Goal: Task Accomplishment & Management: Complete application form

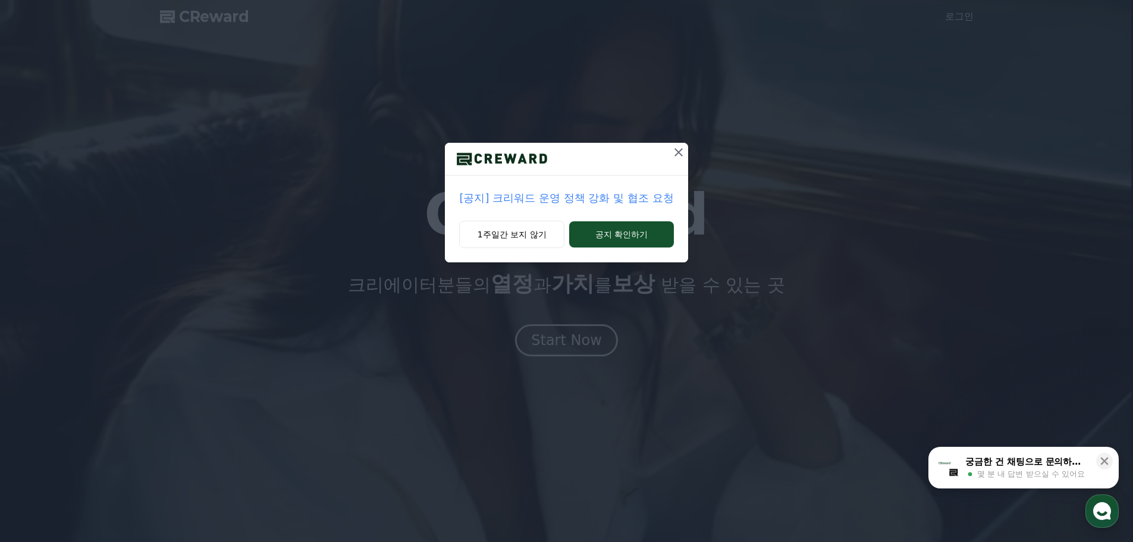
click at [677, 152] on icon at bounding box center [679, 152] width 8 height 8
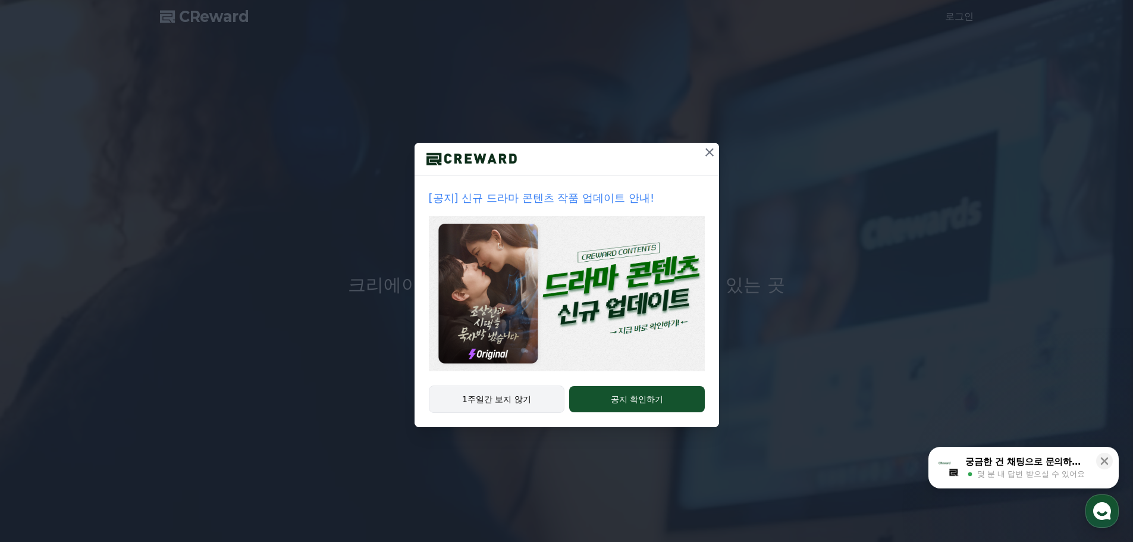
click at [483, 399] on button "1주일간 보지 않기" at bounding box center [497, 398] width 136 height 27
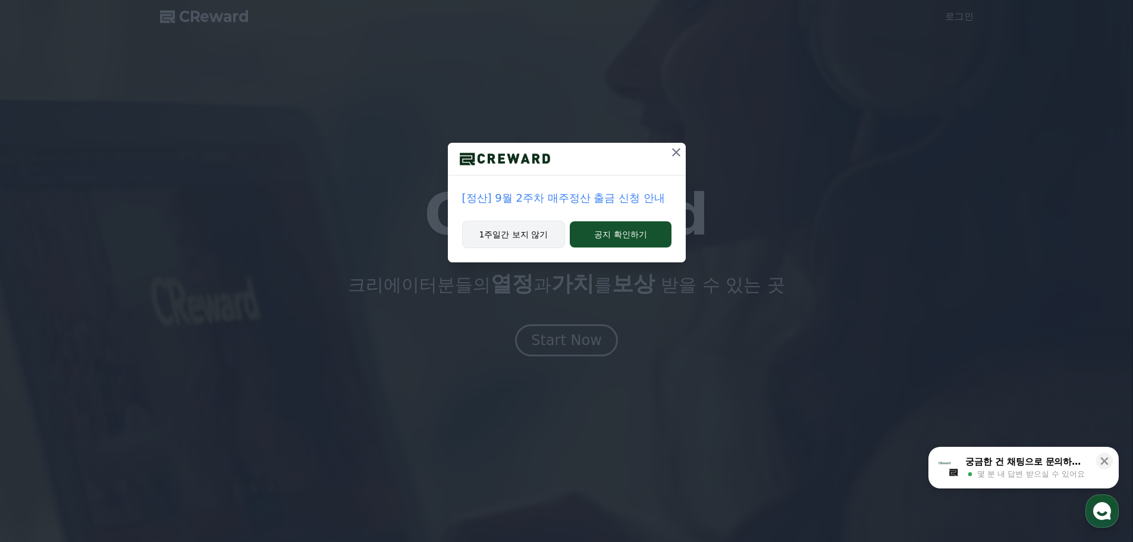
click at [543, 237] on button "1주일간 보지 않기" at bounding box center [513, 234] width 103 height 27
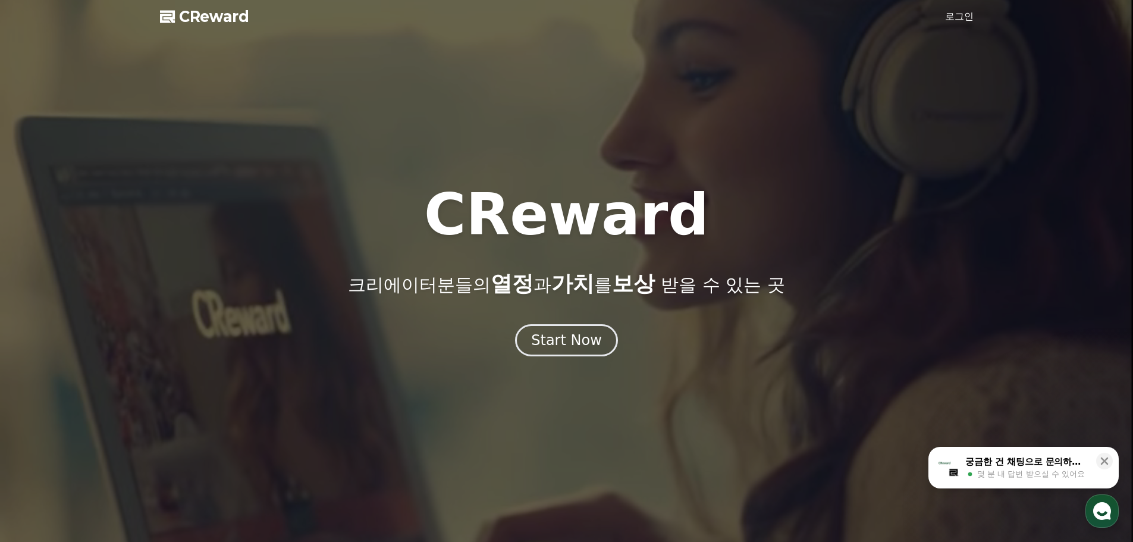
click at [974, 14] on div at bounding box center [566, 271] width 1133 height 542
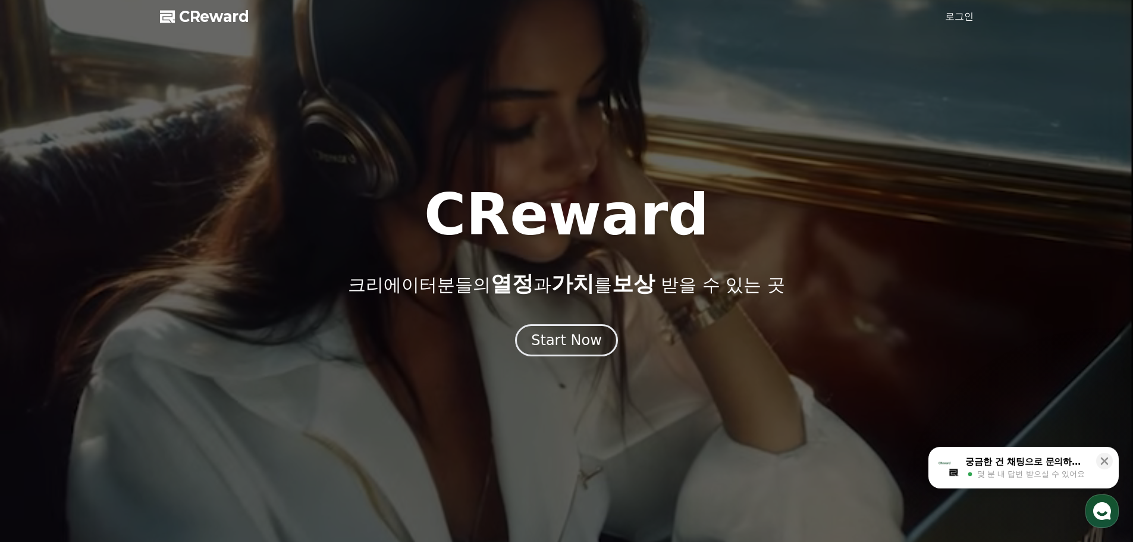
click at [961, 15] on link "로그인" at bounding box center [959, 17] width 29 height 14
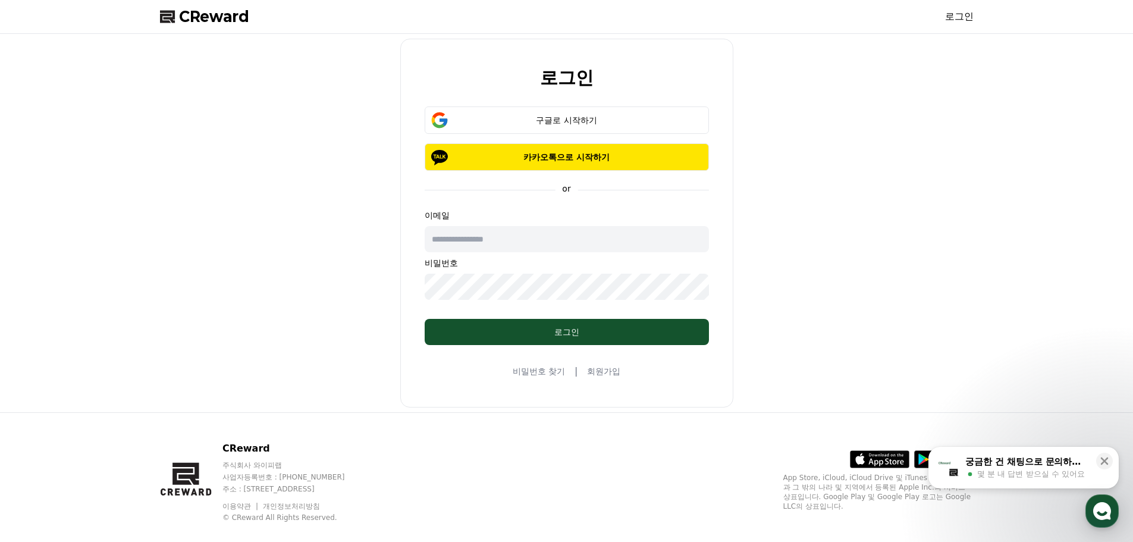
click at [548, 247] on input "text" at bounding box center [567, 239] width 284 height 26
paste input "**********"
type input "**********"
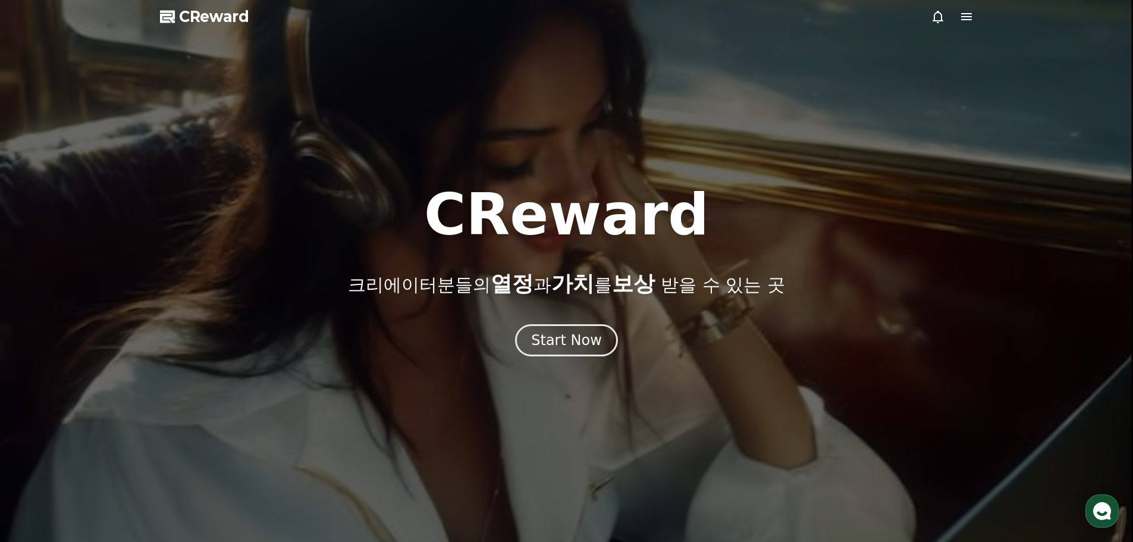
click at [965, 16] on icon at bounding box center [966, 16] width 11 height 7
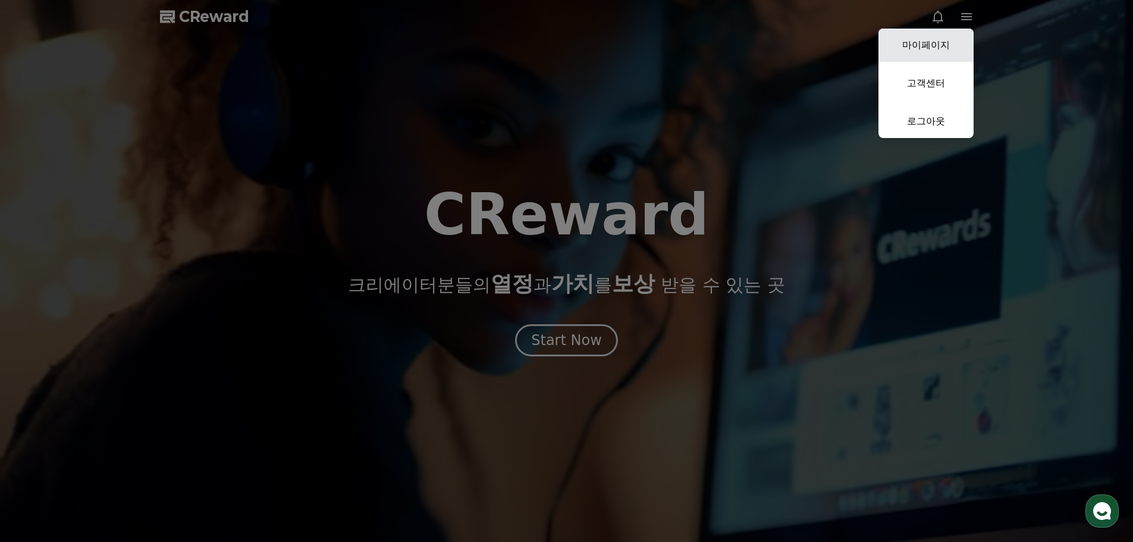
click at [942, 46] on link "마이페이지" at bounding box center [926, 45] width 95 height 33
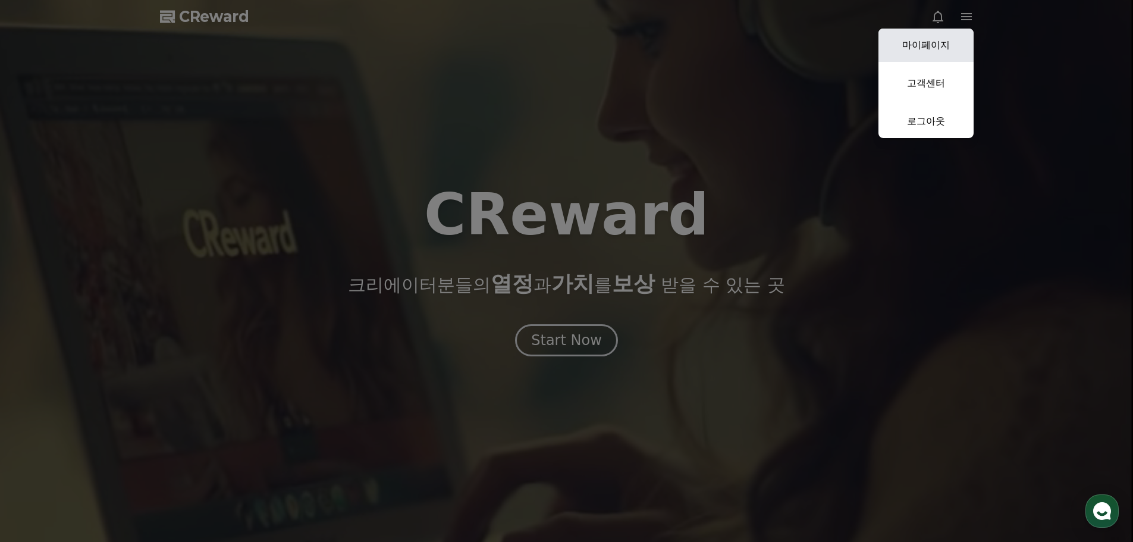
select select "**********"
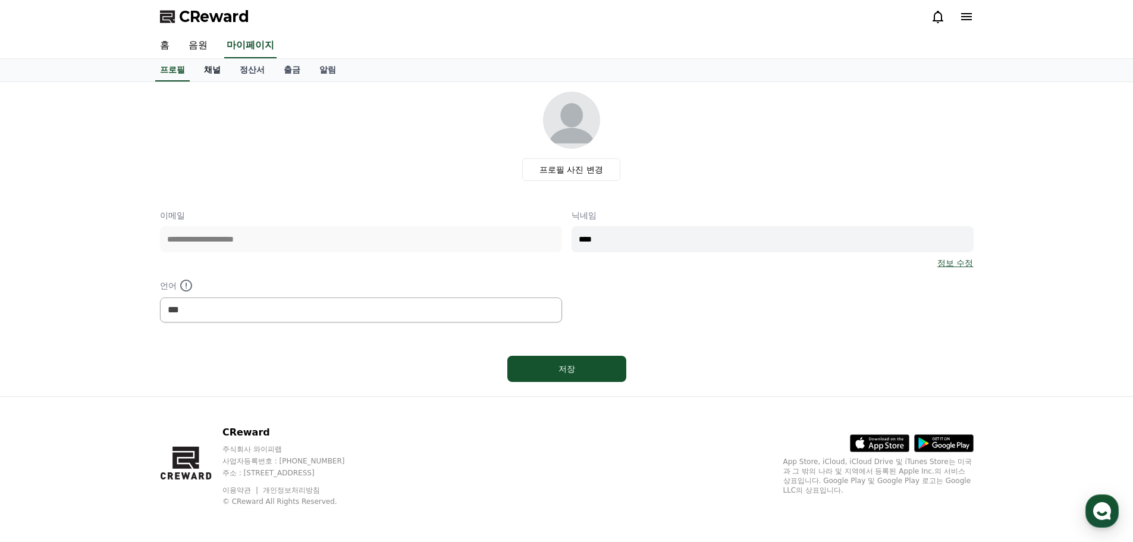
click at [217, 71] on link "채널" at bounding box center [213, 70] width 36 height 23
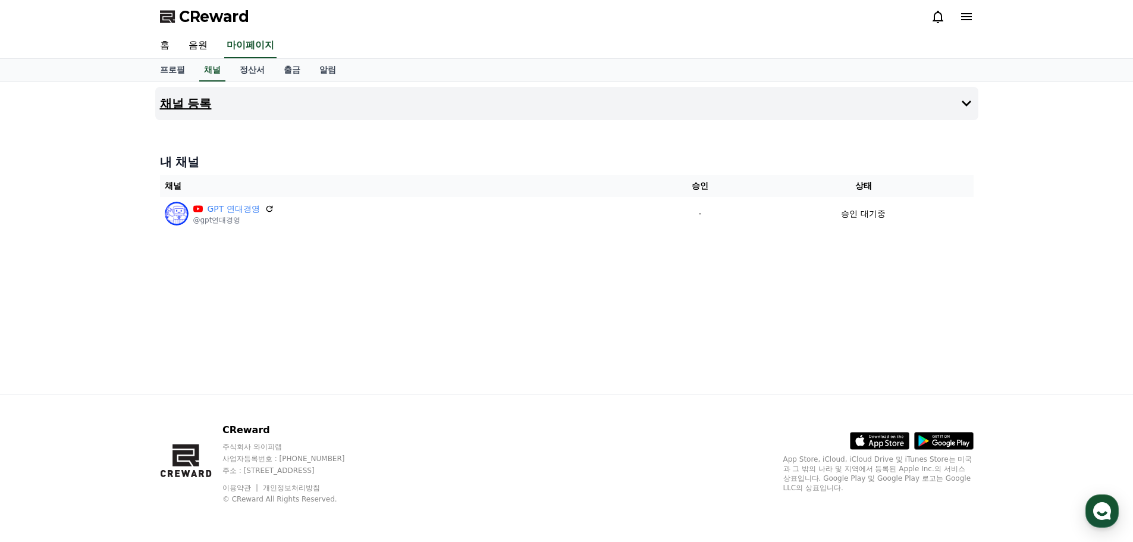
click at [927, 106] on button "채널 등록" at bounding box center [566, 103] width 823 height 33
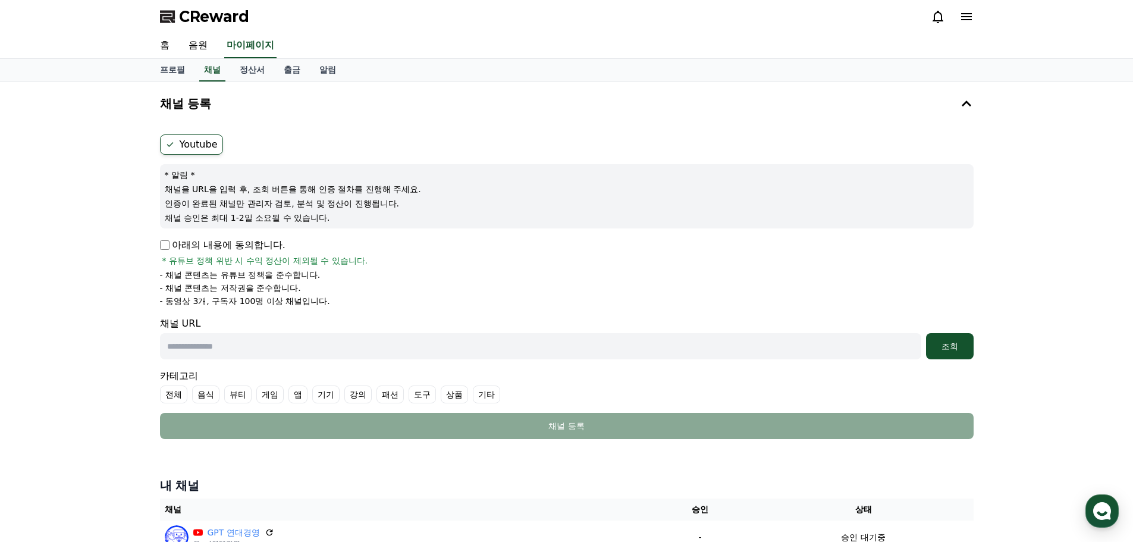
click at [349, 344] on input "text" at bounding box center [540, 346] width 761 height 26
paste input "**********"
type input "**********"
click at [961, 350] on div "조회" at bounding box center [950, 346] width 38 height 12
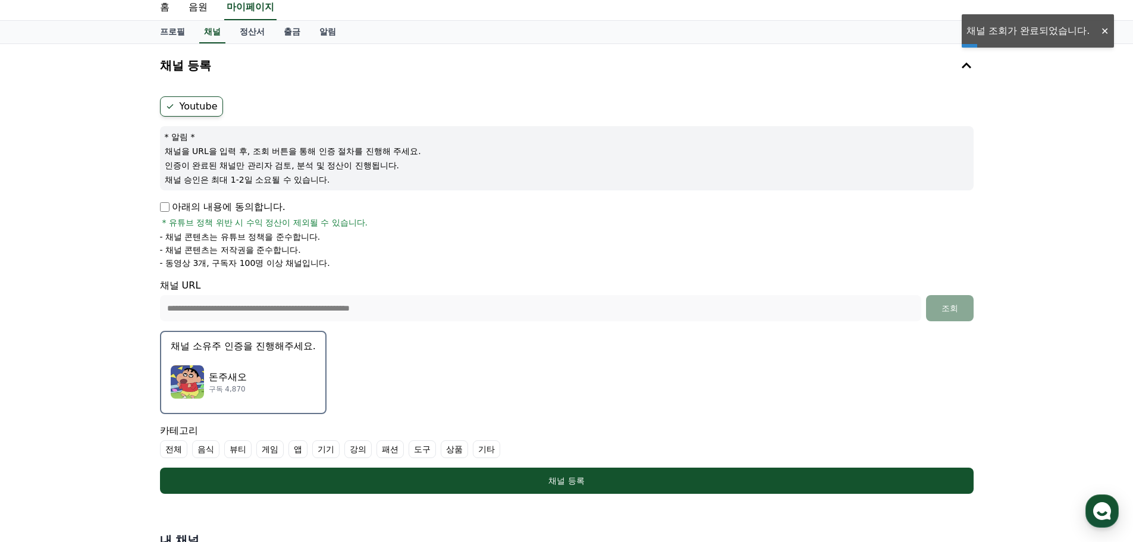
scroll to position [59, 0]
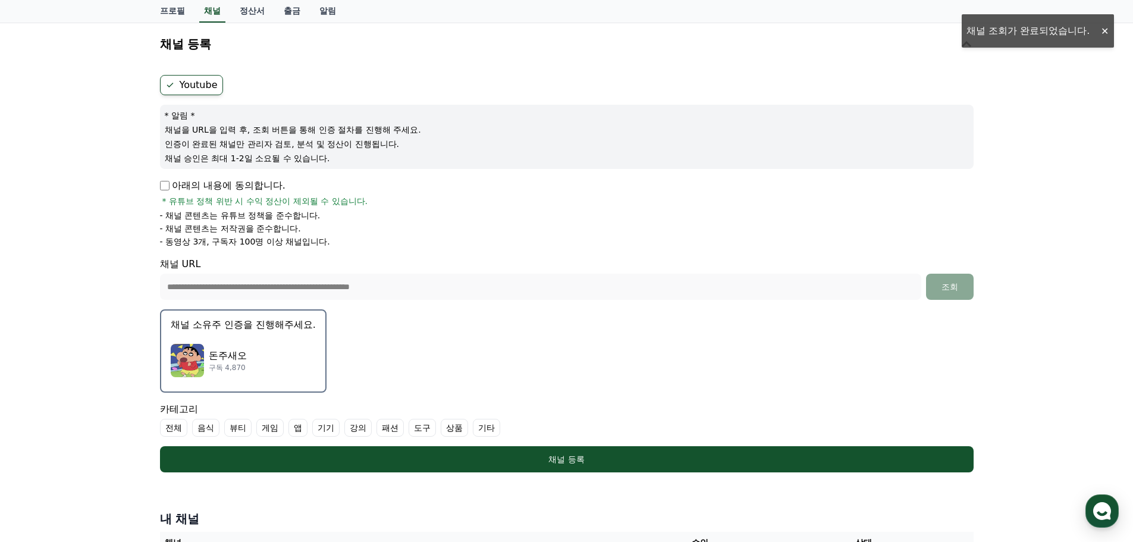
click at [269, 347] on div "돈주새오 구독 4,870" at bounding box center [243, 361] width 145 height 48
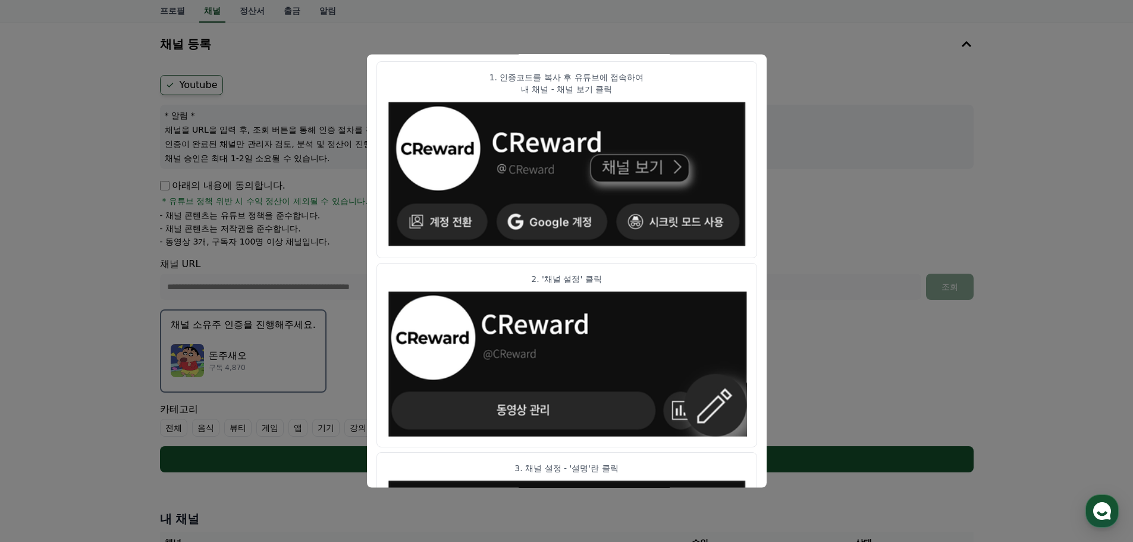
scroll to position [0, 0]
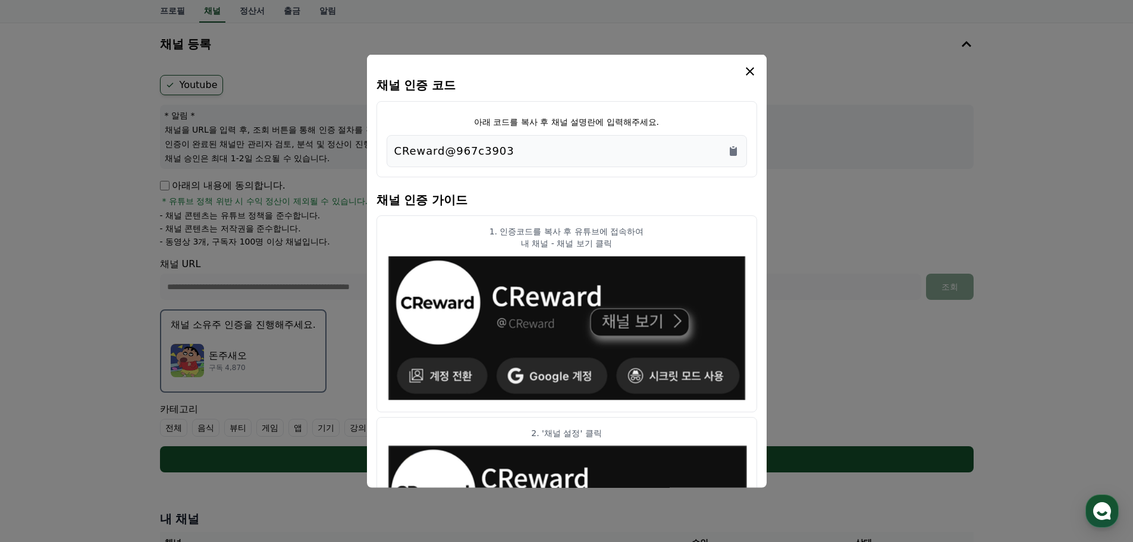
click at [740, 150] on div "CReward@967c3903" at bounding box center [567, 150] width 360 height 32
click at [738, 155] on icon "Copy to clipboard" at bounding box center [733, 151] width 12 height 12
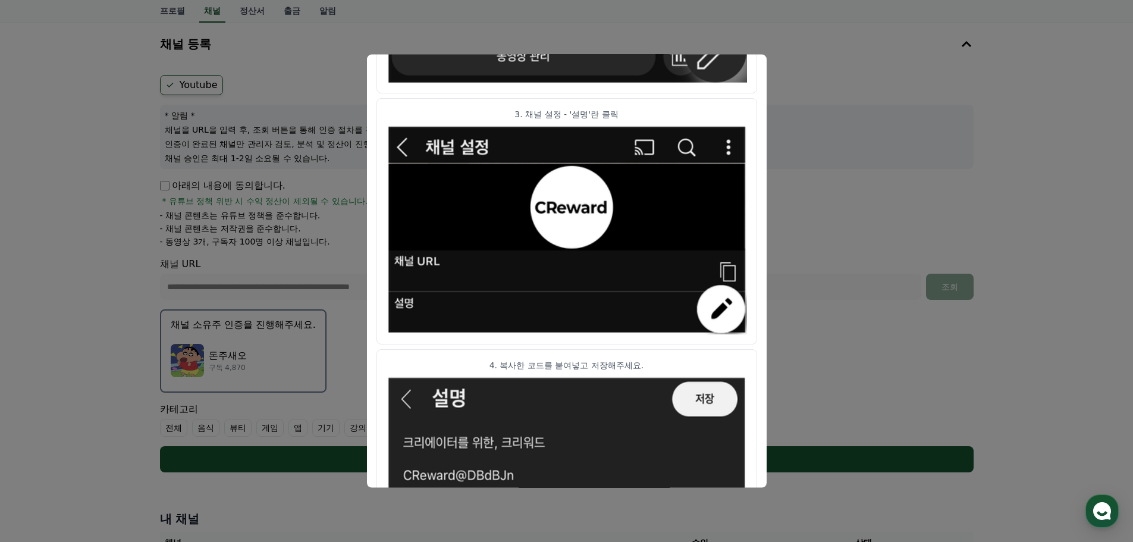
scroll to position [593, 0]
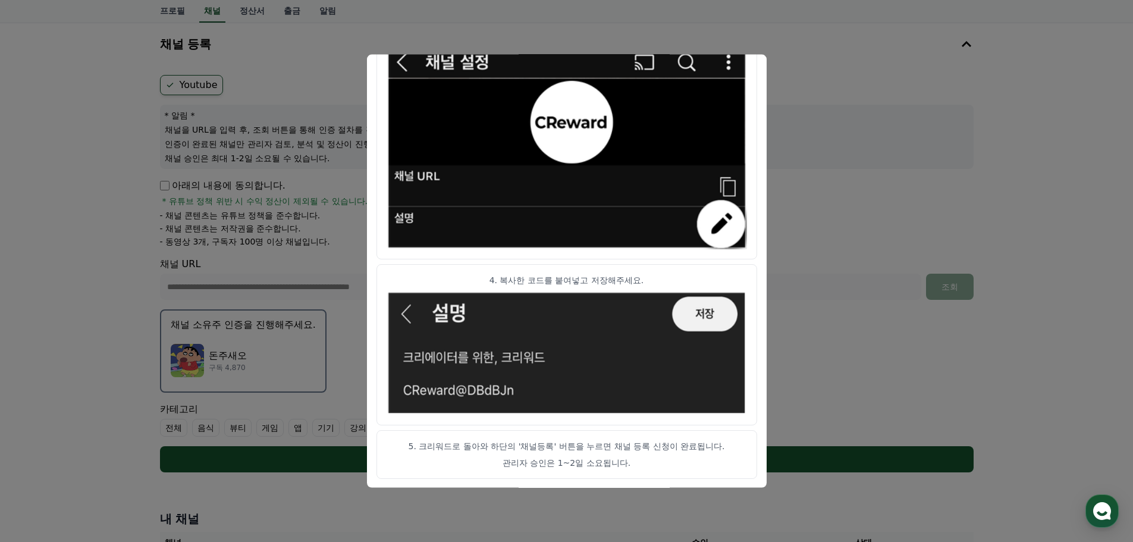
click at [882, 353] on button "close modal" at bounding box center [566, 271] width 1133 height 542
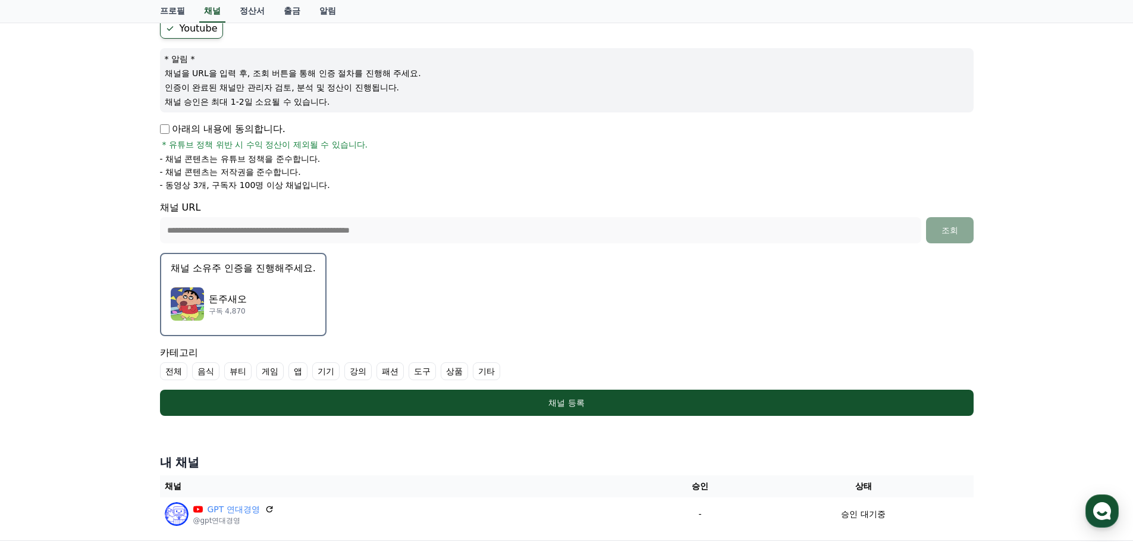
scroll to position [262, 0]
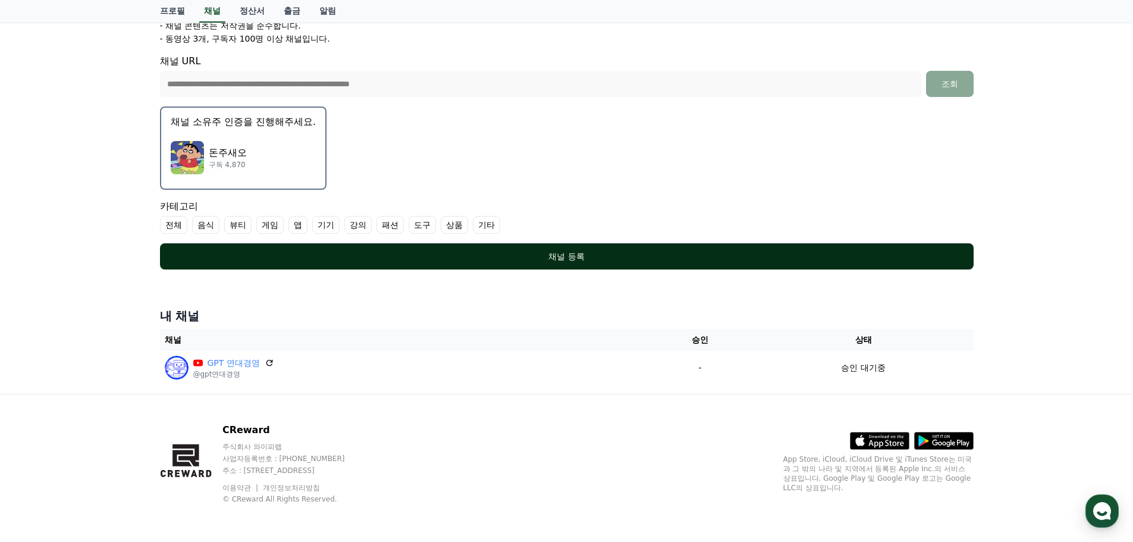
click at [484, 253] on div "채널 등록" at bounding box center [567, 256] width 766 height 12
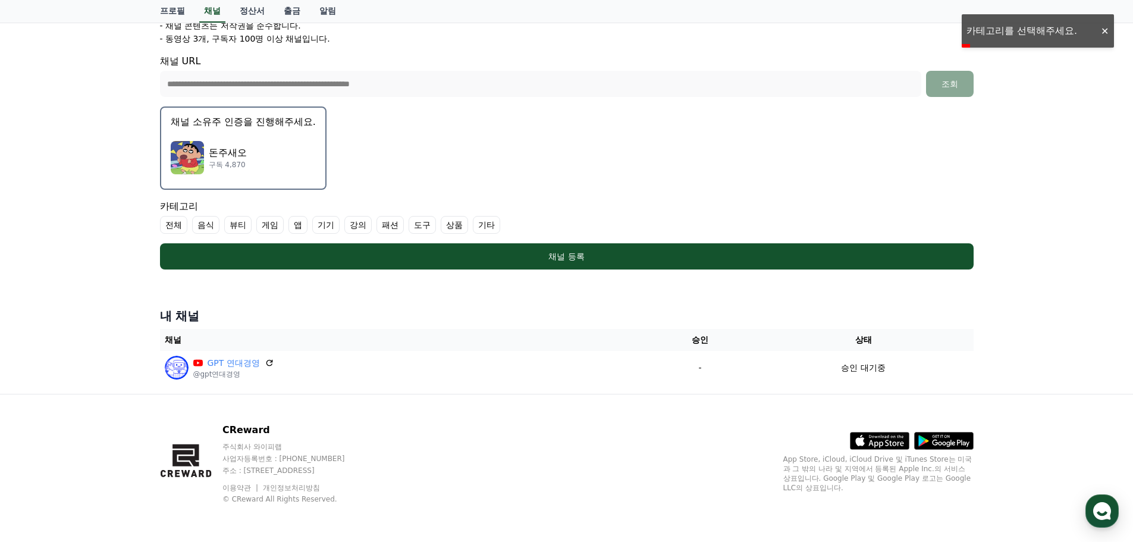
click at [175, 225] on label "전체" at bounding box center [173, 225] width 27 height 18
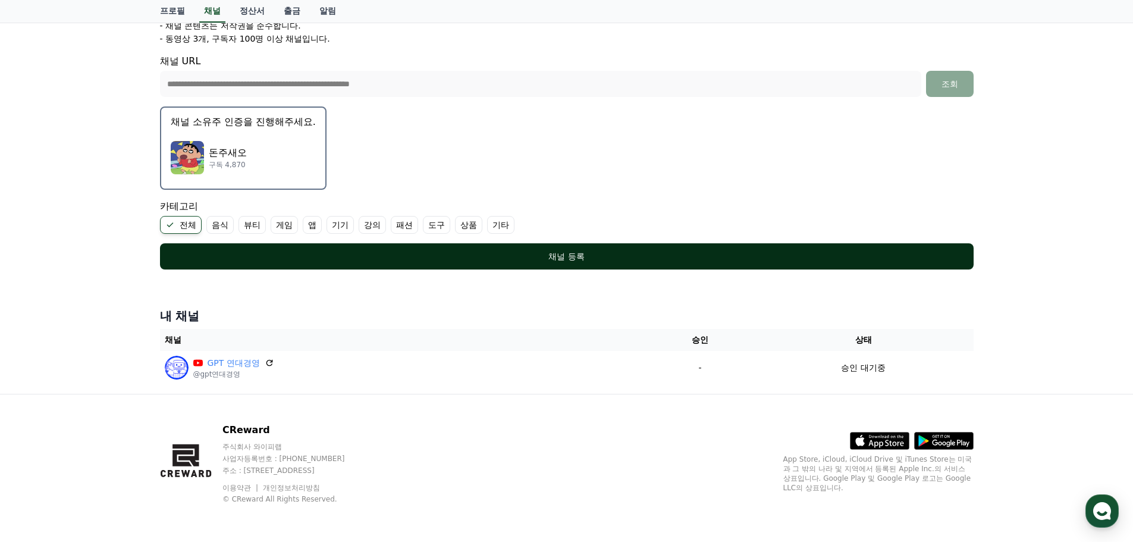
click at [346, 247] on button "채널 등록" at bounding box center [567, 256] width 814 height 26
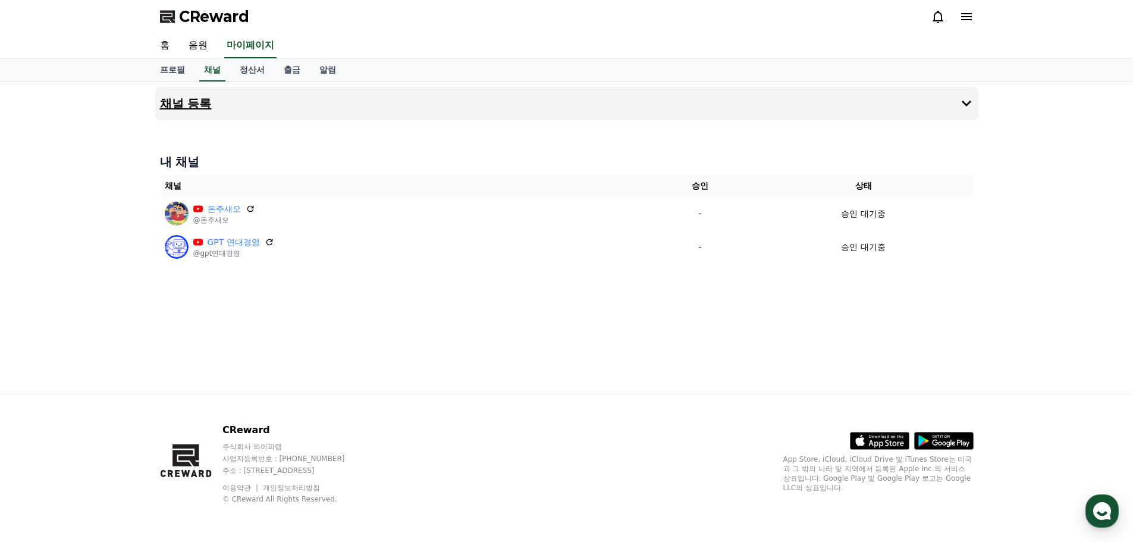
click at [776, 106] on button "채널 등록" at bounding box center [566, 103] width 823 height 33
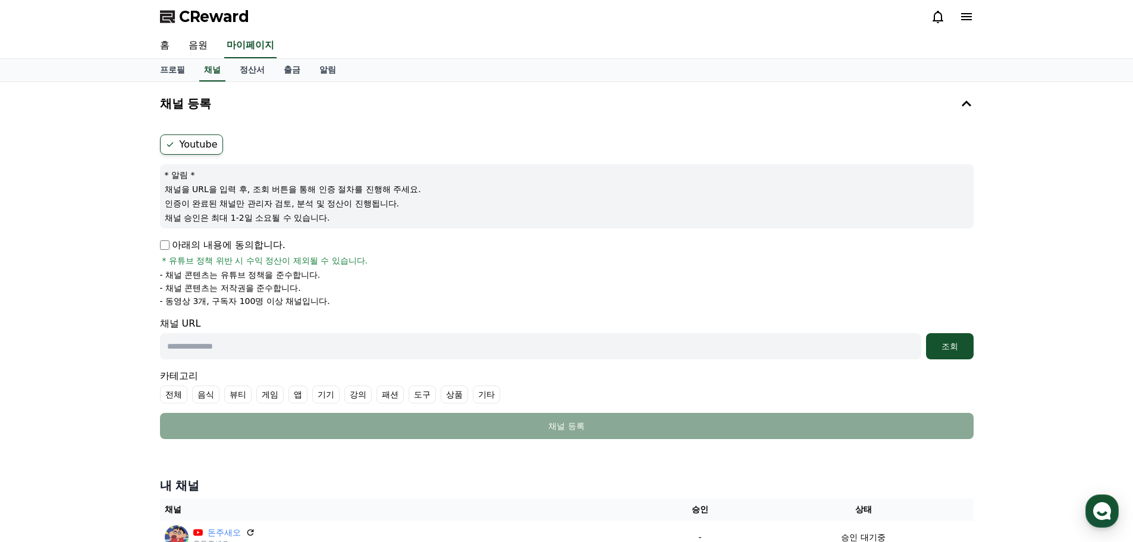
click at [221, 347] on input "text" at bounding box center [540, 346] width 761 height 26
click at [313, 346] on input "text" at bounding box center [540, 346] width 761 height 26
paste input "**********"
type input "**********"
click at [948, 341] on div "조회" at bounding box center [950, 346] width 38 height 12
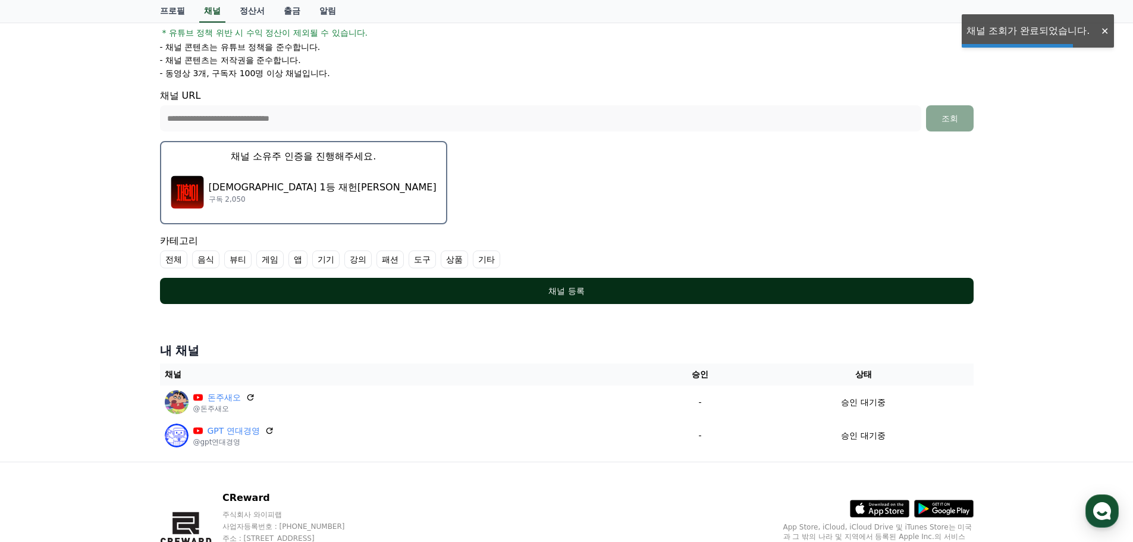
scroll to position [238, 0]
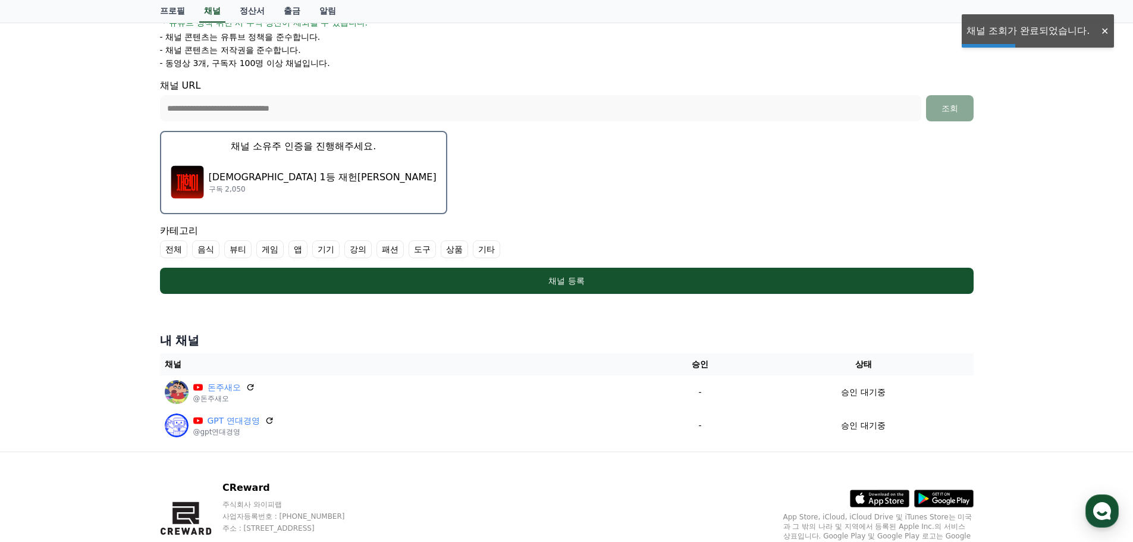
click at [262, 177] on p "[DEMOGRAPHIC_DATA] 1등 재헌[PERSON_NAME]" at bounding box center [323, 177] width 228 height 14
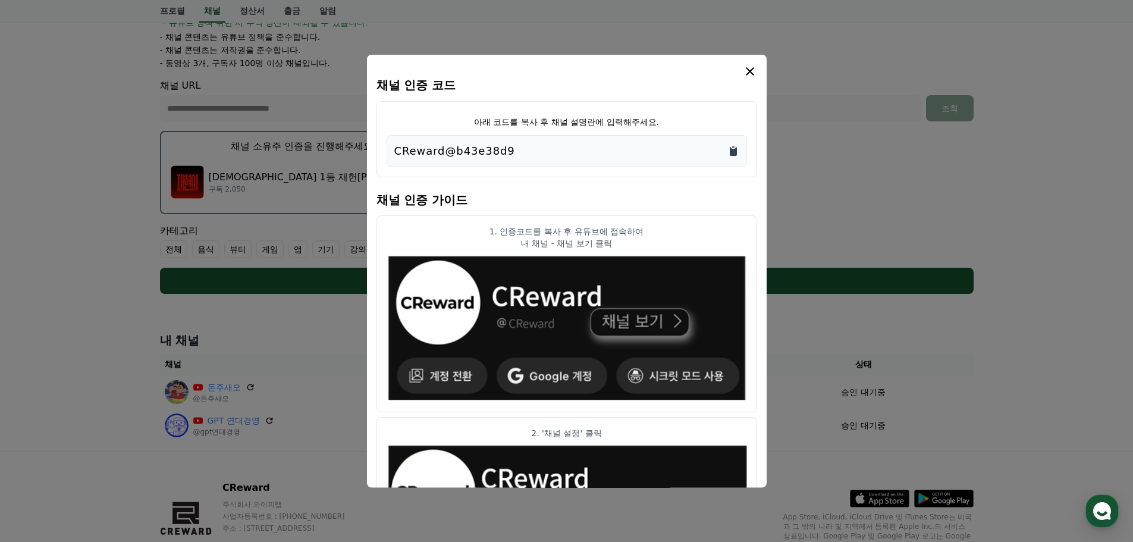
click at [733, 152] on icon "Copy to clipboard" at bounding box center [733, 150] width 7 height 9
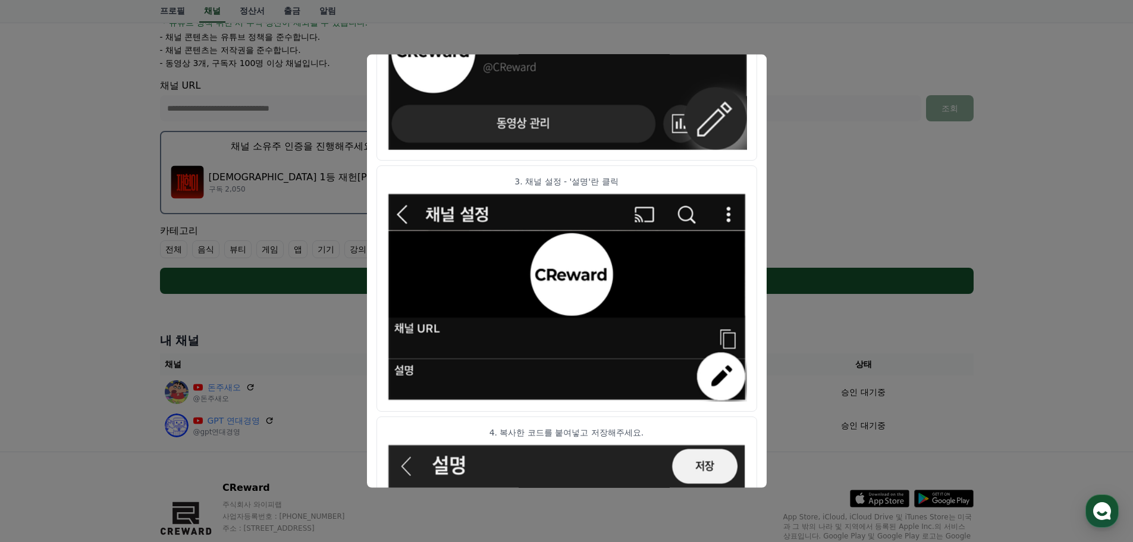
scroll to position [296, 0]
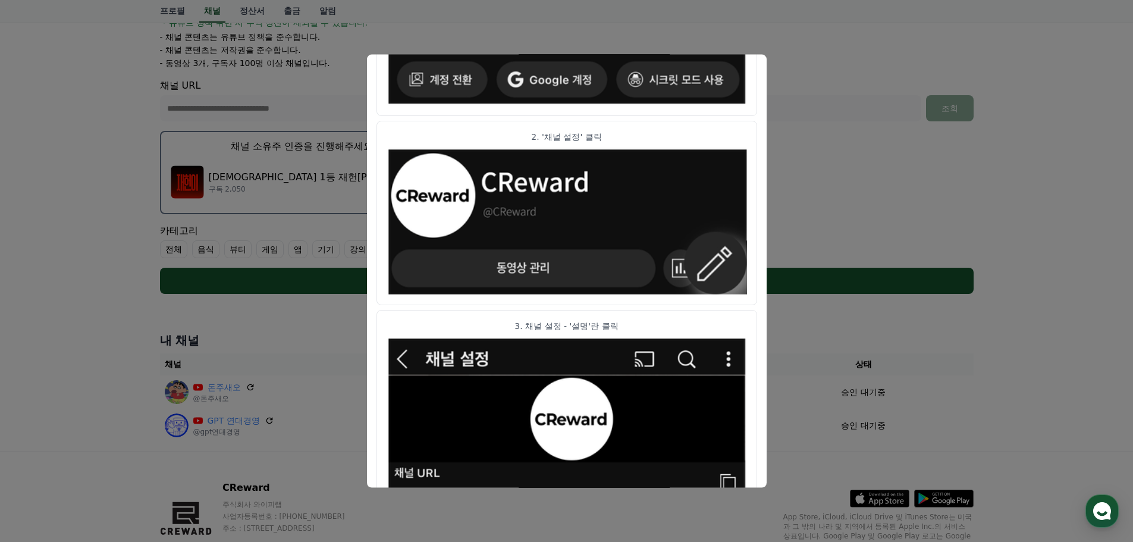
click at [288, 305] on button "close modal" at bounding box center [566, 271] width 1133 height 542
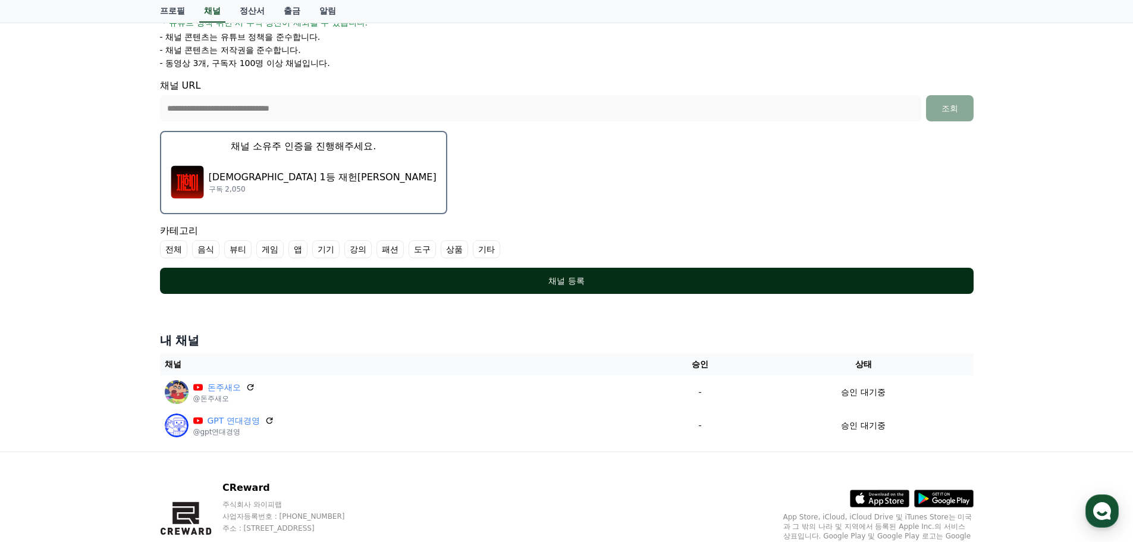
click at [637, 290] on button "채널 등록" at bounding box center [567, 281] width 814 height 26
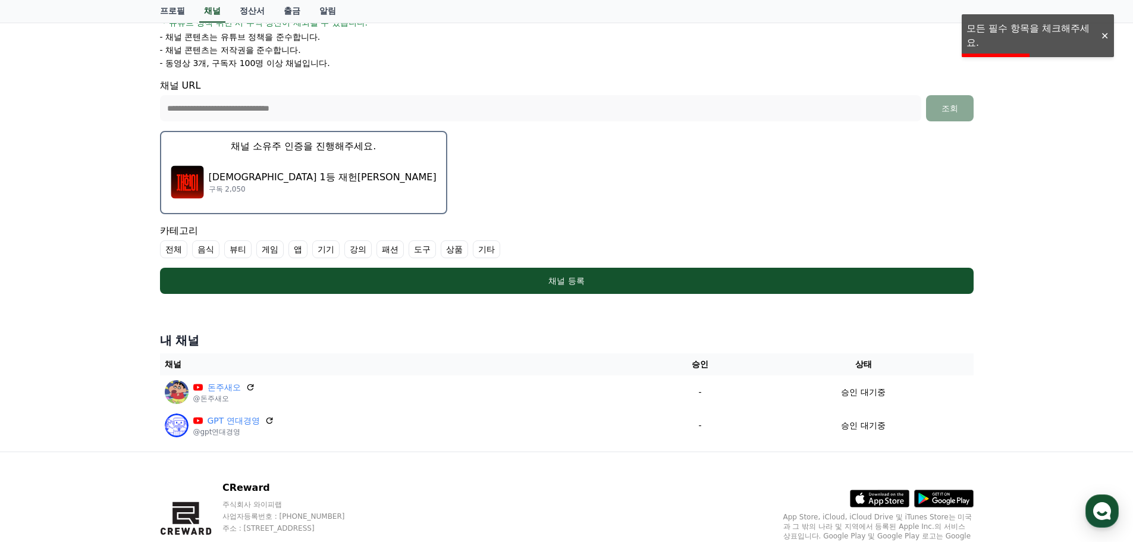
click at [360, 249] on label "강의" at bounding box center [357, 249] width 27 height 18
click at [404, 252] on label "패션" at bounding box center [404, 249] width 27 height 18
click at [407, 252] on label "패션" at bounding box center [412, 249] width 42 height 18
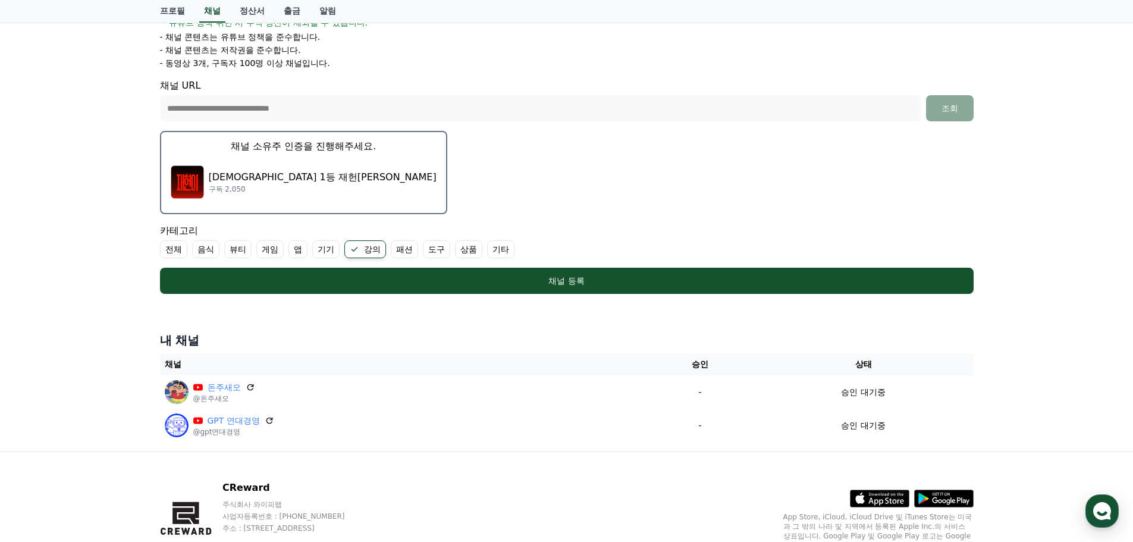
click at [498, 247] on label "기타" at bounding box center [500, 249] width 27 height 18
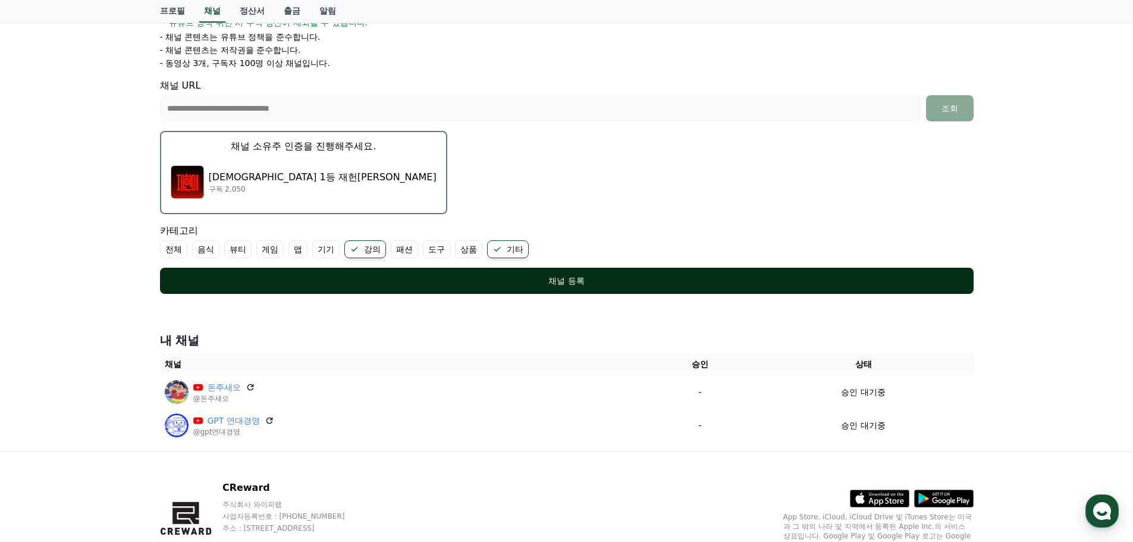
click at [413, 278] on div "채널 등록" at bounding box center [567, 281] width 766 height 12
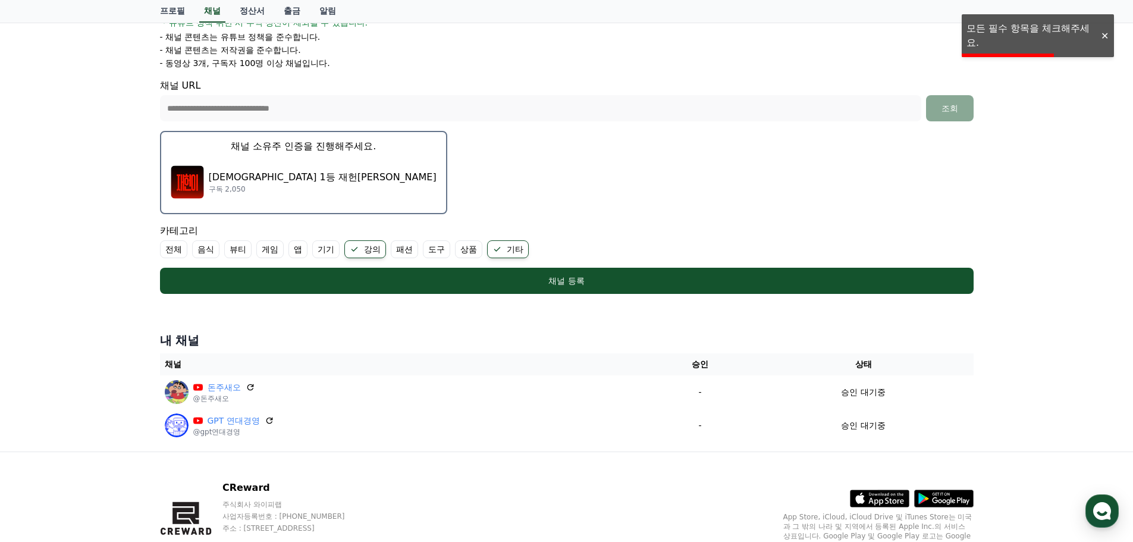
click at [237, 190] on p "구독 2,050" at bounding box center [323, 189] width 228 height 10
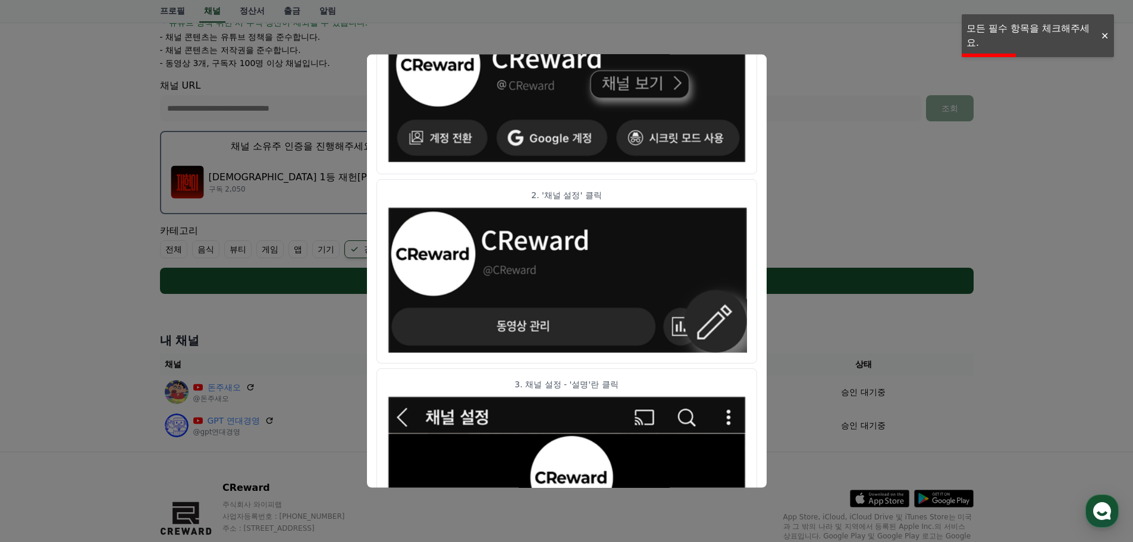
scroll to position [593, 0]
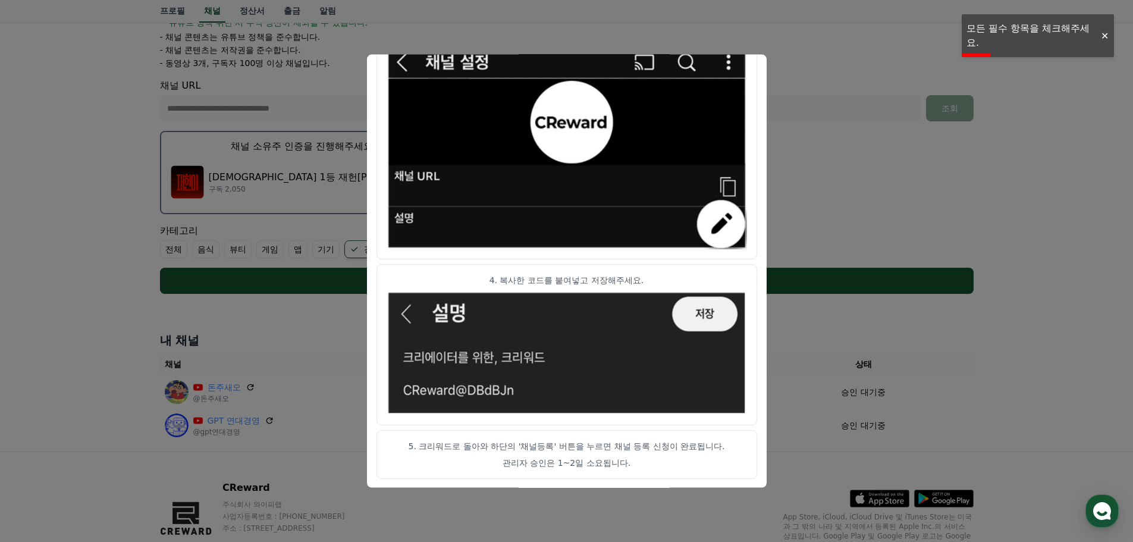
click at [808, 102] on button "close modal" at bounding box center [566, 271] width 1133 height 542
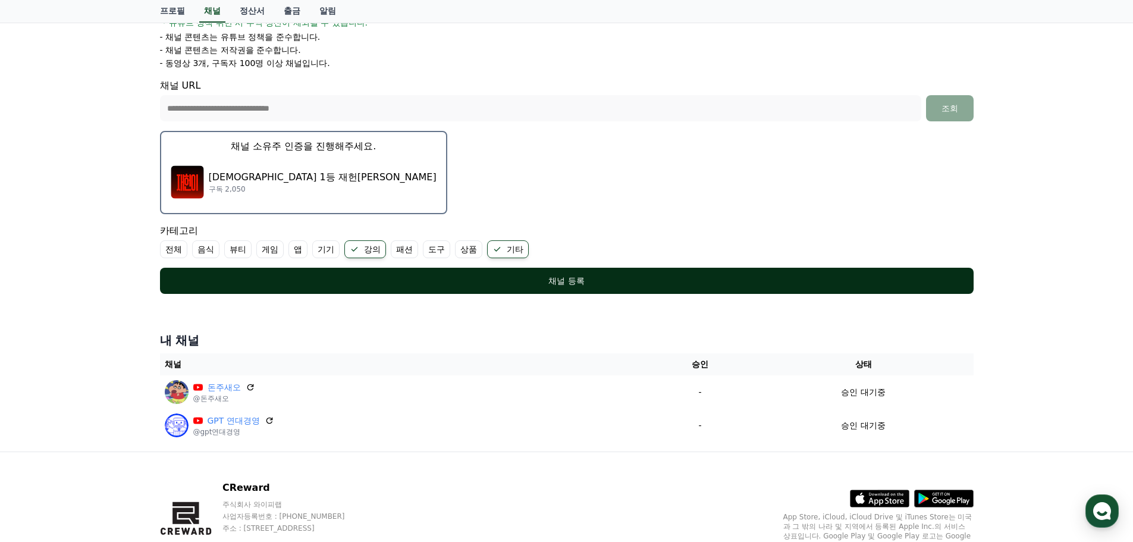
click at [644, 280] on div "채널 등록" at bounding box center [567, 281] width 766 height 12
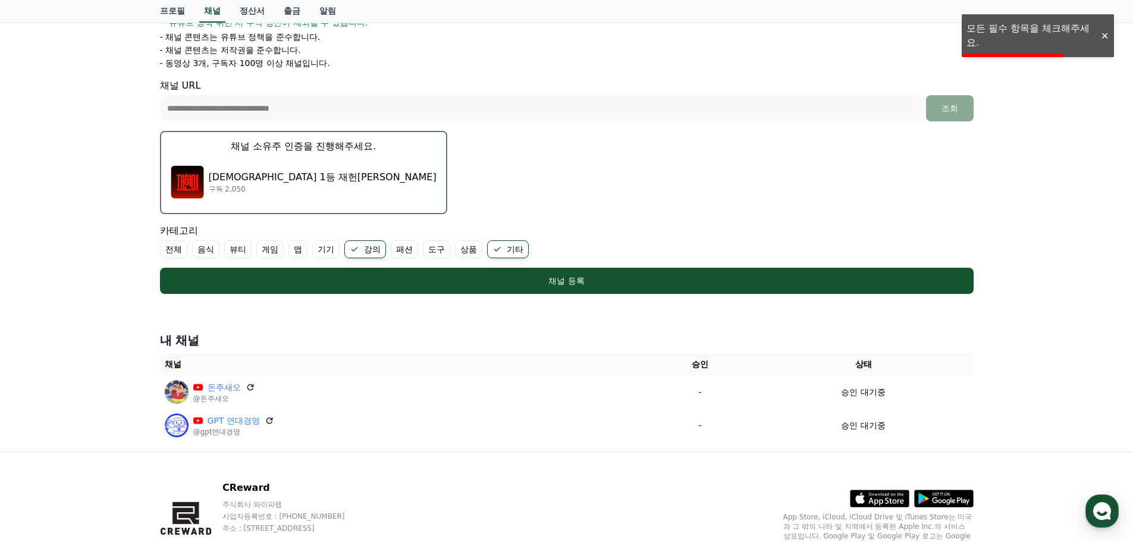
click at [177, 248] on label "전체" at bounding box center [173, 249] width 27 height 18
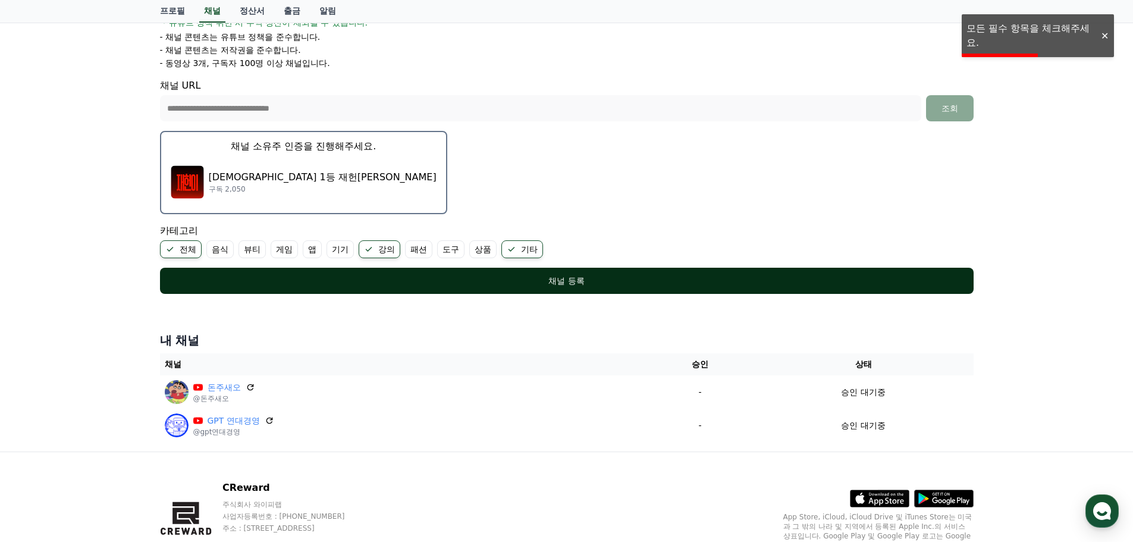
click at [463, 272] on button "채널 등록" at bounding box center [567, 281] width 814 height 26
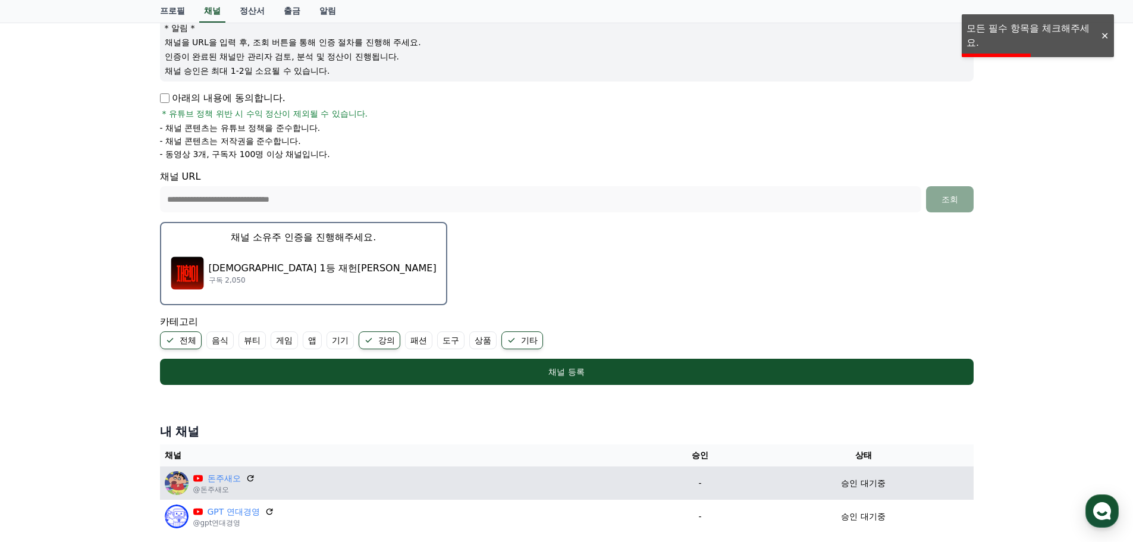
scroll to position [296, 0]
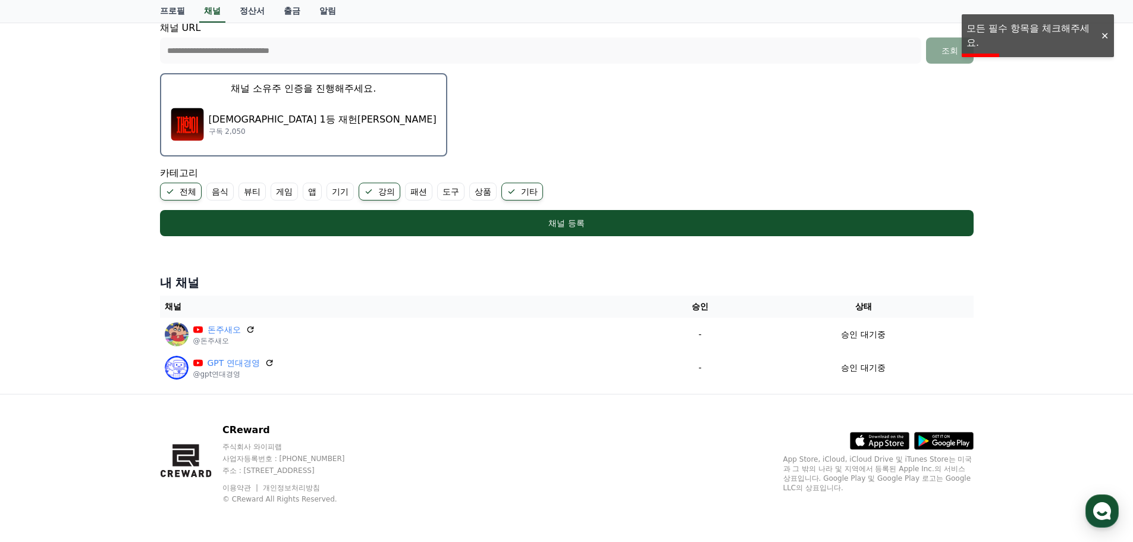
click at [170, 190] on icon at bounding box center [170, 192] width 10 height 10
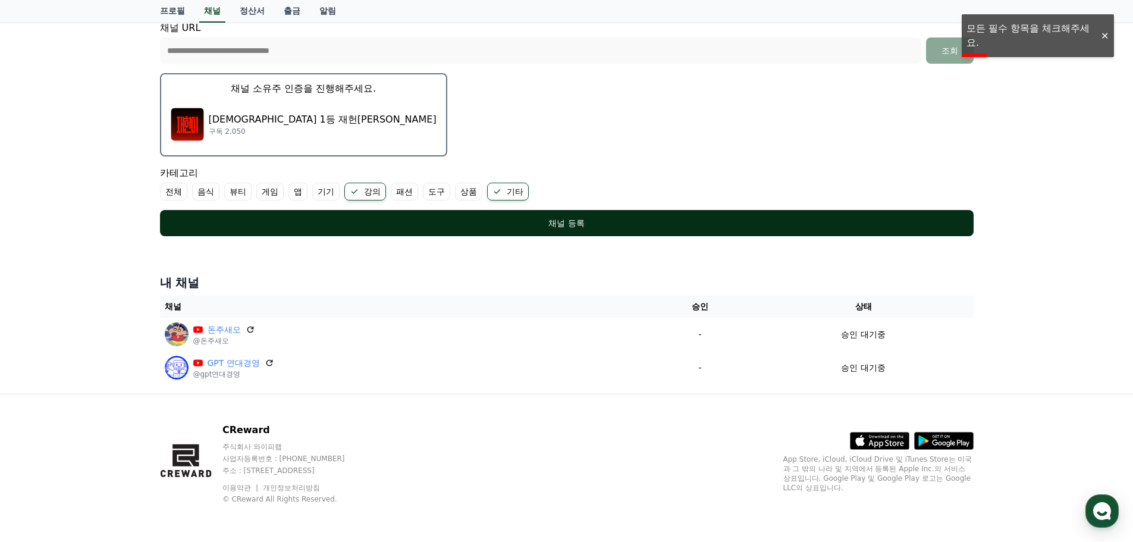
click at [258, 222] on div "채널 등록" at bounding box center [567, 223] width 766 height 12
